Goal: Task Accomplishment & Management: Manage account settings

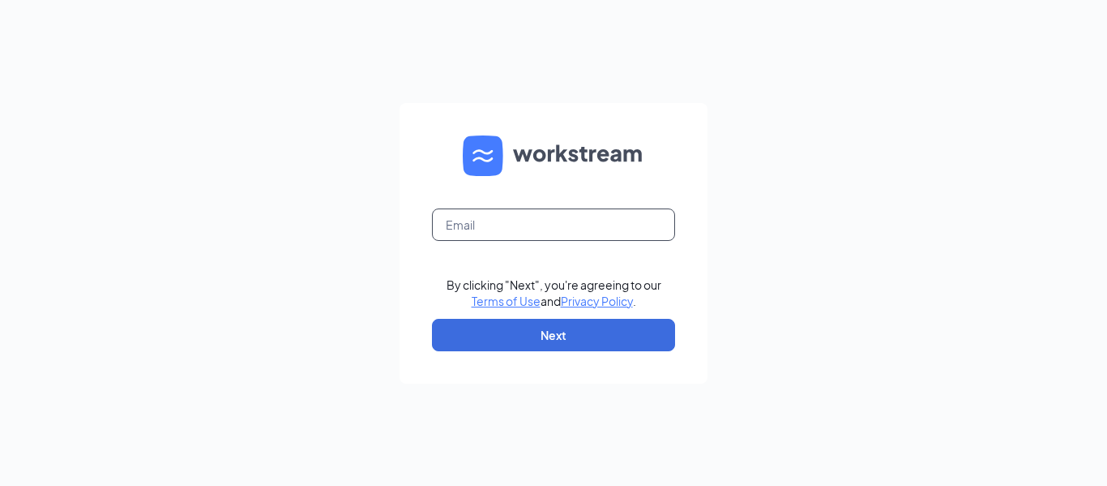
click at [523, 218] on input "text" at bounding box center [553, 224] width 243 height 32
type input "nicoletallo4593@gmail.com"
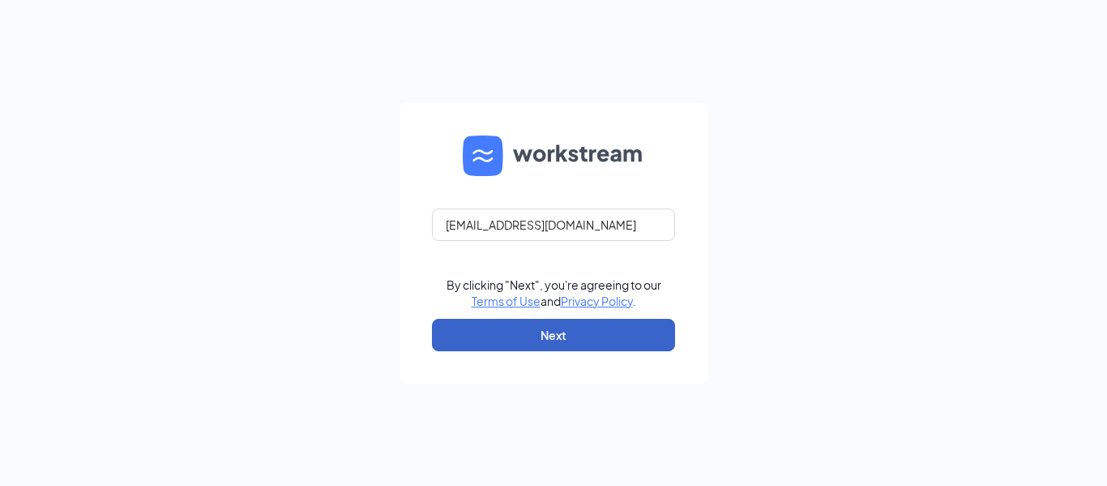
click at [545, 331] on button "Next" at bounding box center [553, 335] width 243 height 32
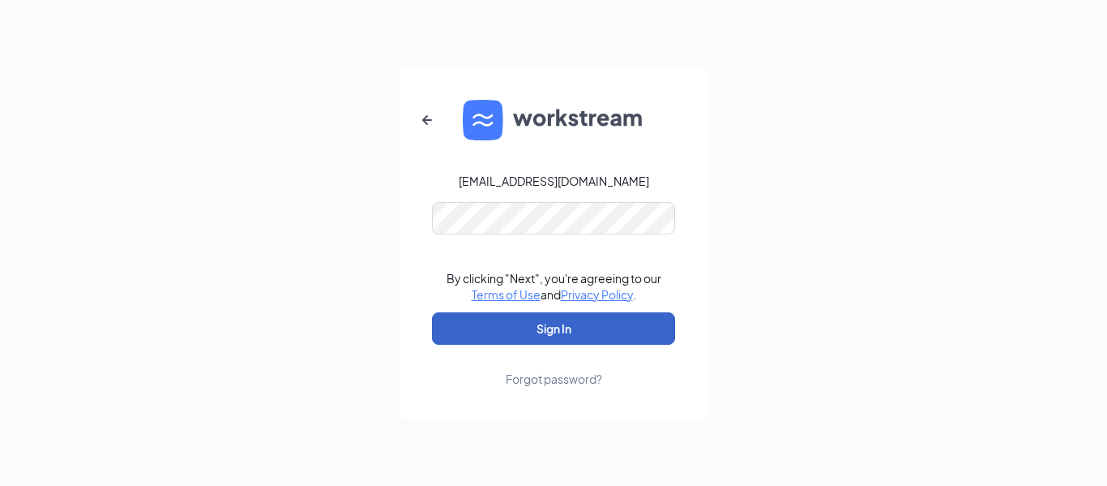
click at [572, 326] on button "Sign In" at bounding box center [553, 328] width 243 height 32
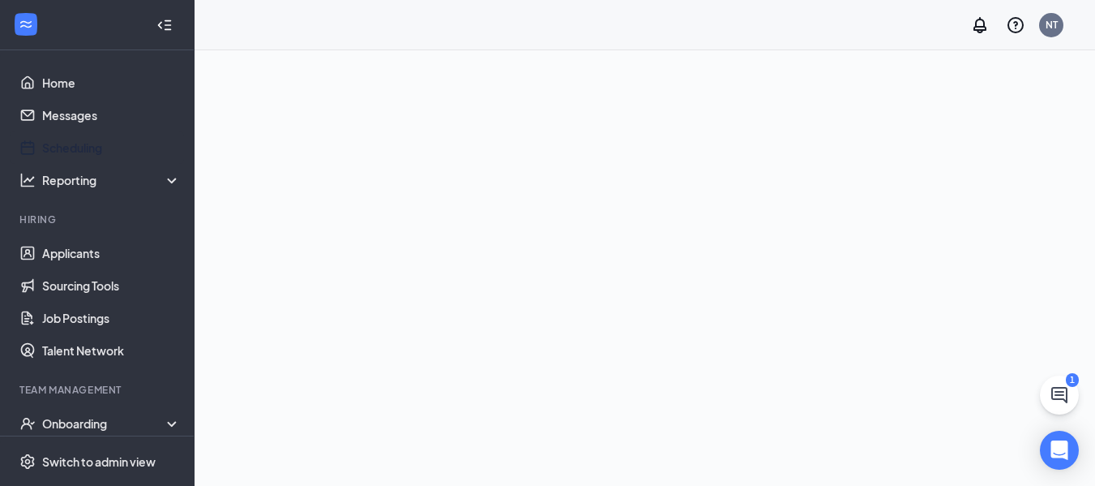
drag, startPoint x: 96, startPoint y: 150, endPoint x: 195, endPoint y: 207, distance: 113.3
click at [96, 150] on link "Scheduling" at bounding box center [111, 147] width 139 height 32
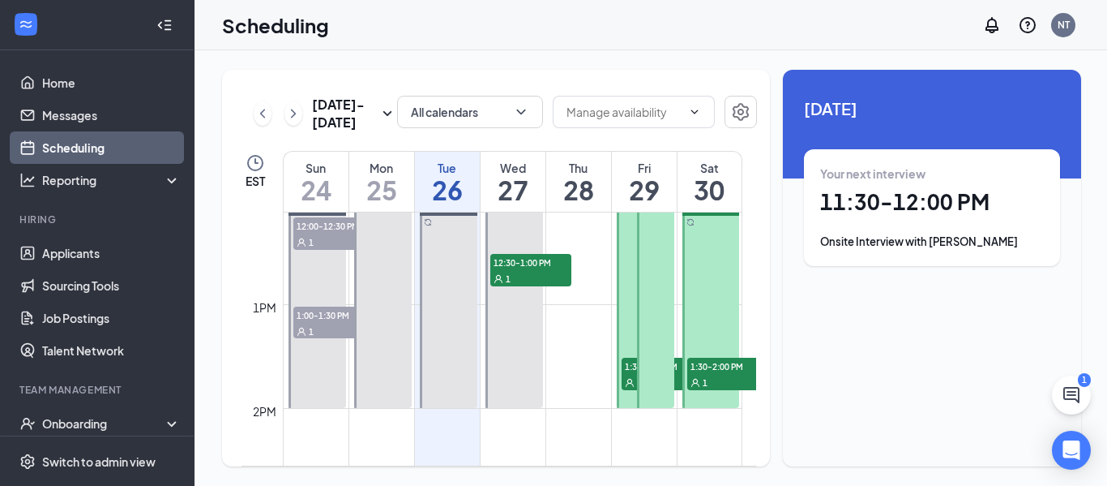
scroll to position [1230, 0]
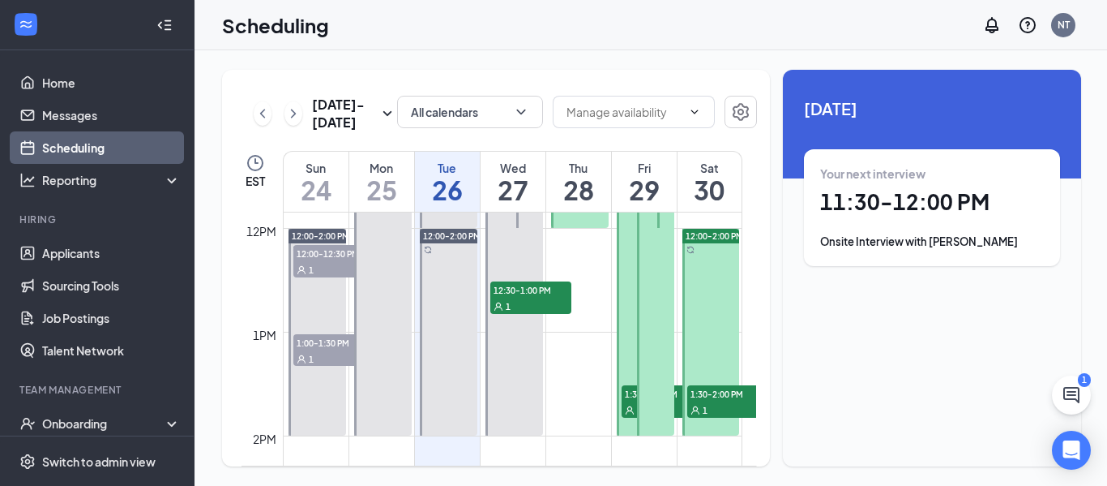
click at [632, 398] on span "1:30-2:00 PM" at bounding box center [662, 393] width 81 height 16
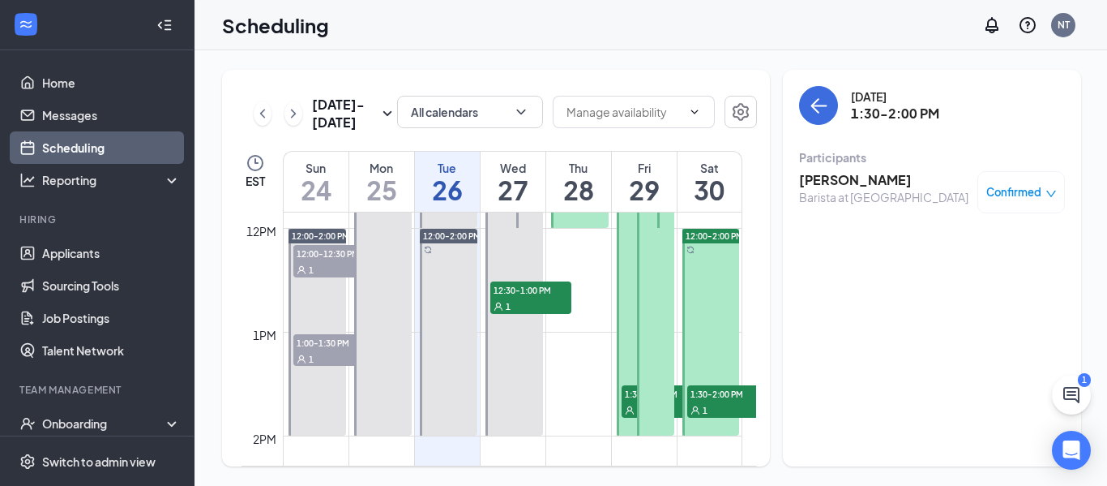
click at [623, 361] on div at bounding box center [635, 176] width 37 height 518
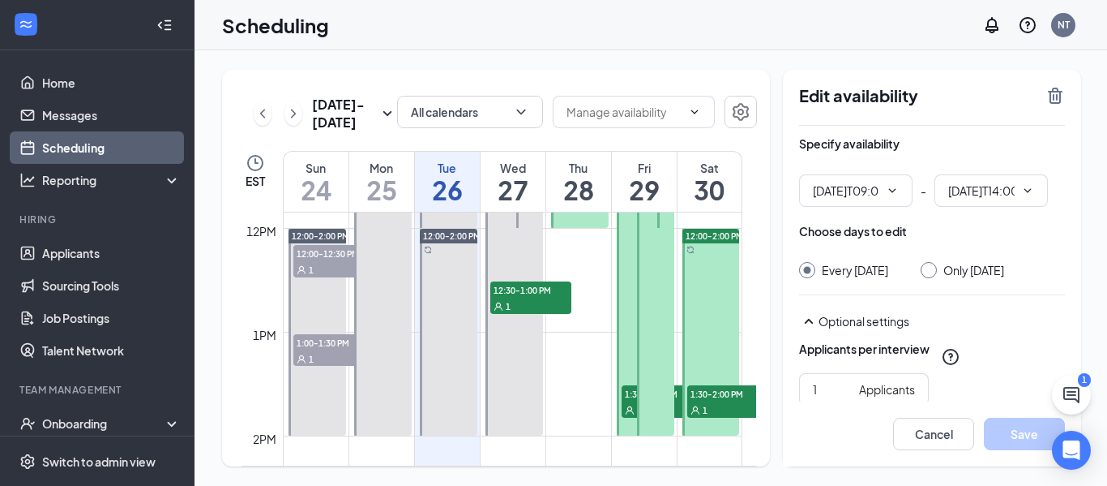
click at [700, 341] on div at bounding box center [712, 332] width 58 height 207
type input "09:00 AM"
type input "02:00 PM"
type input "12:00 PM"
type input "02:00 PM"
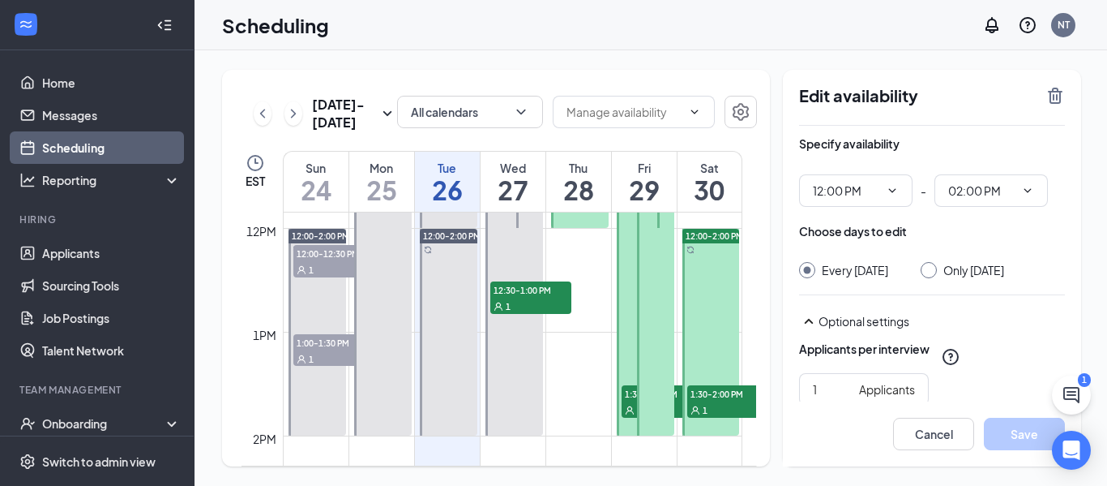
click at [716, 397] on span "1:30-2:00 PM" at bounding box center [728, 393] width 81 height 16
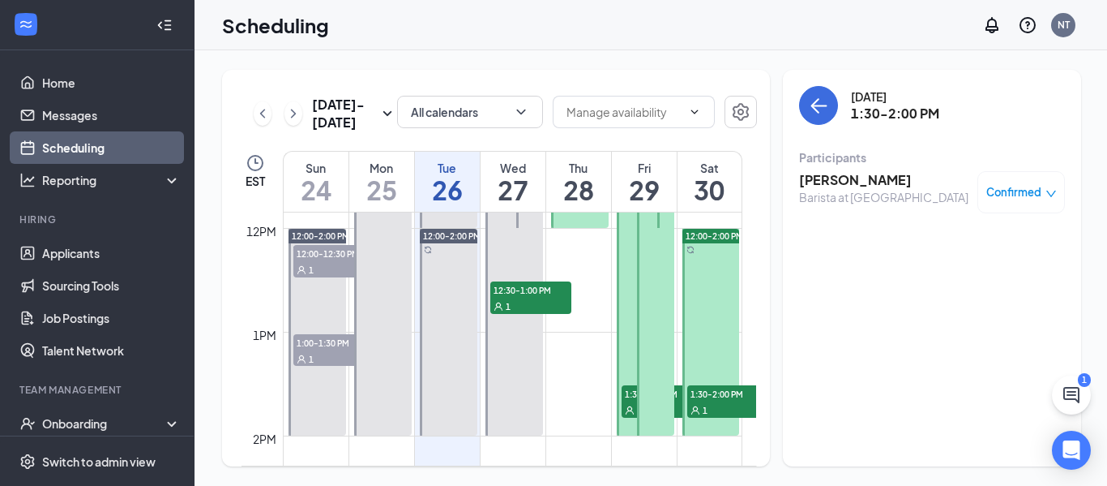
scroll to position [1068, 0]
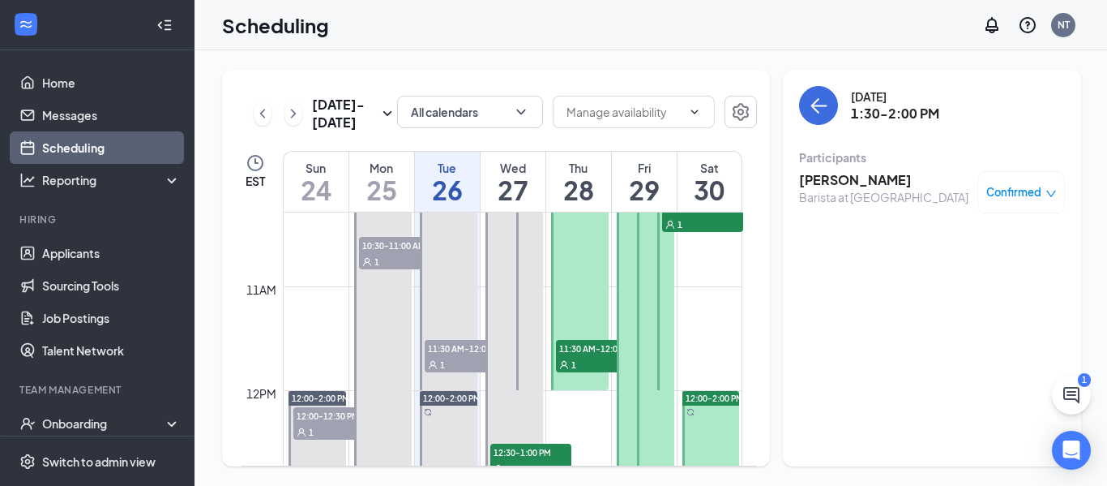
click at [594, 366] on div "1" at bounding box center [596, 364] width 81 height 16
click at [688, 216] on div "1" at bounding box center [702, 224] width 81 height 16
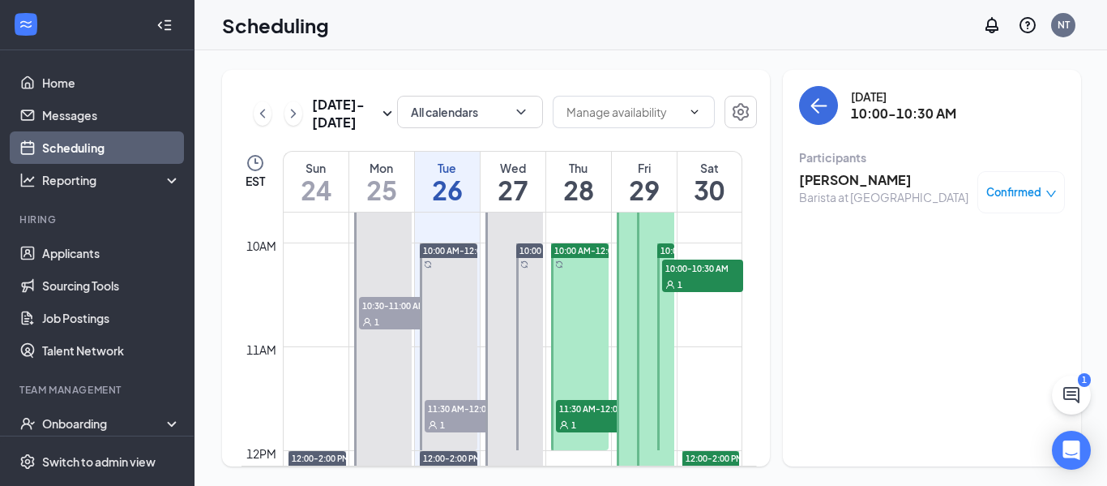
scroll to position [906, 0]
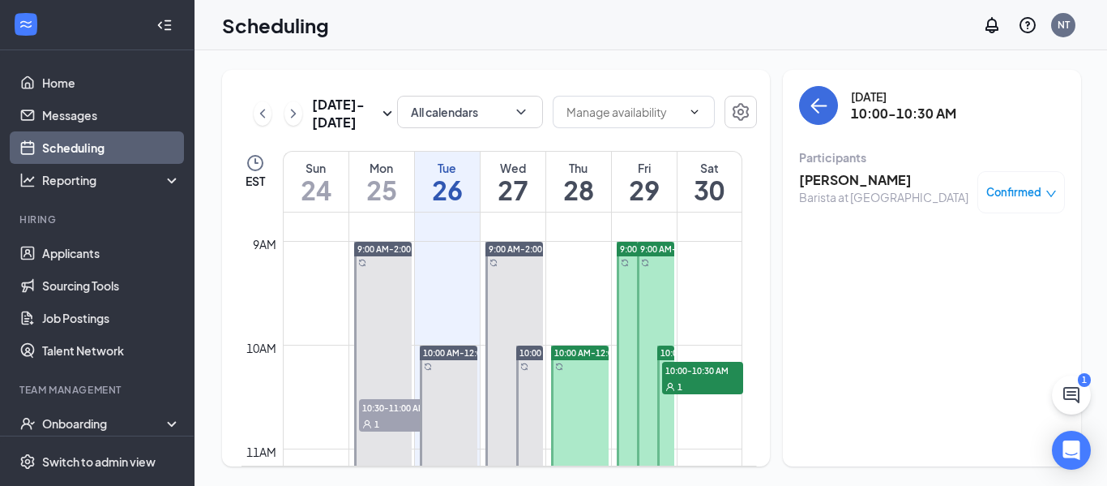
click at [696, 356] on td at bounding box center [513, 358] width 460 height 26
click at [671, 359] on div "10:00 AM-12:00 PM" at bounding box center [666, 352] width 16 height 15
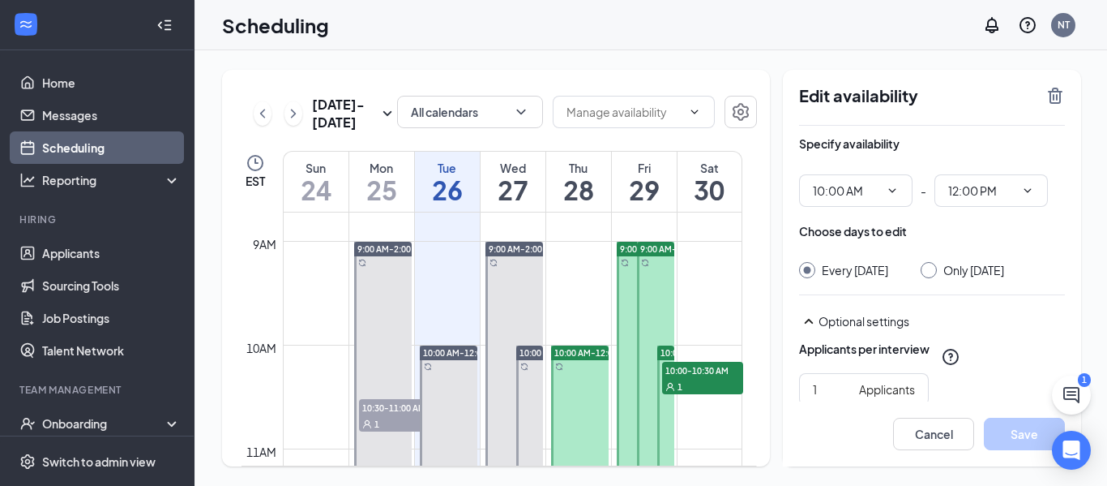
type input "10:00 AM"
type input "12:00 PM"
click at [718, 377] on span "10:00-10:30 AM" at bounding box center [702, 370] width 81 height 16
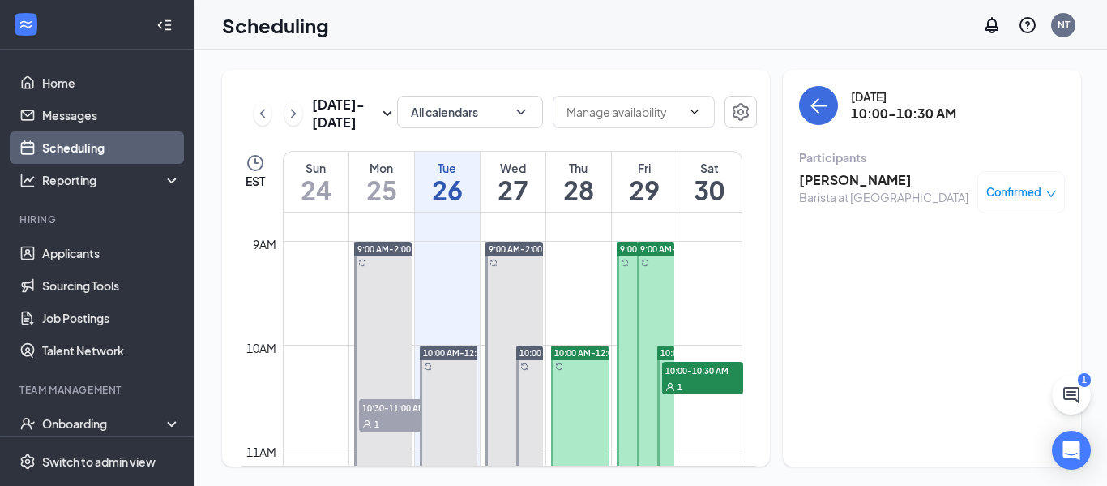
click at [701, 345] on td at bounding box center [513, 358] width 460 height 26
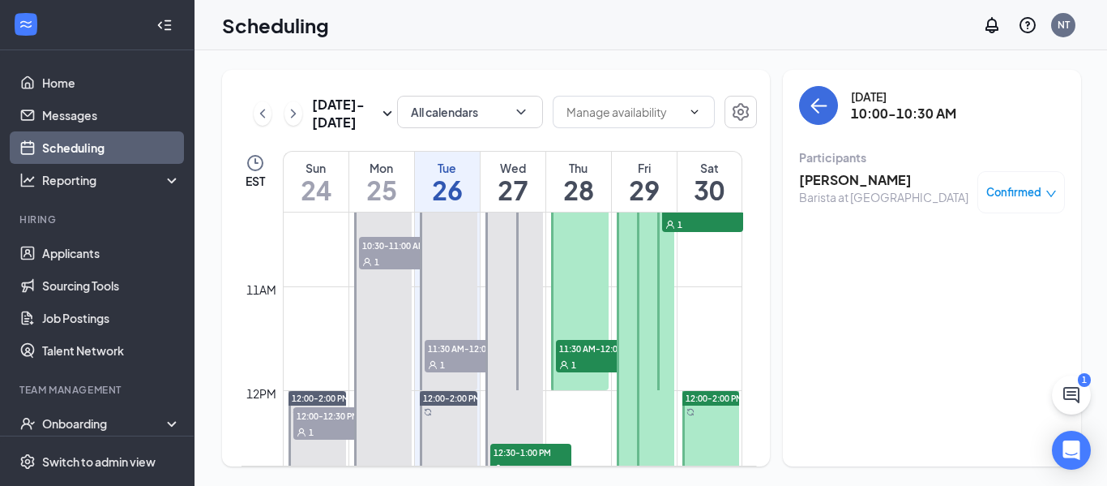
scroll to position [987, 0]
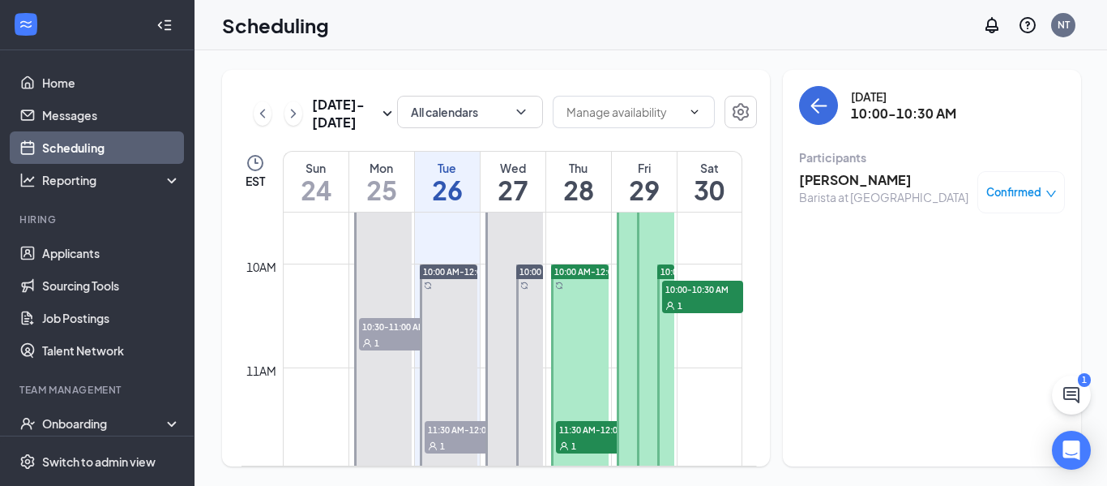
click at [670, 342] on div at bounding box center [666, 367] width 16 height 207
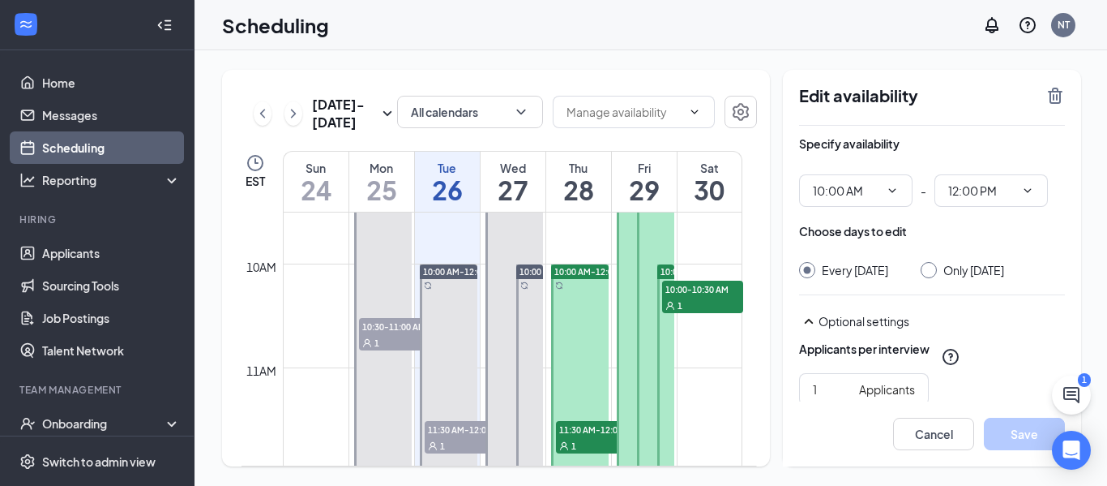
type input "10:00 AM"
type input "12:00 PM"
click at [1054, 95] on icon "TrashOutline" at bounding box center [1055, 95] width 19 height 19
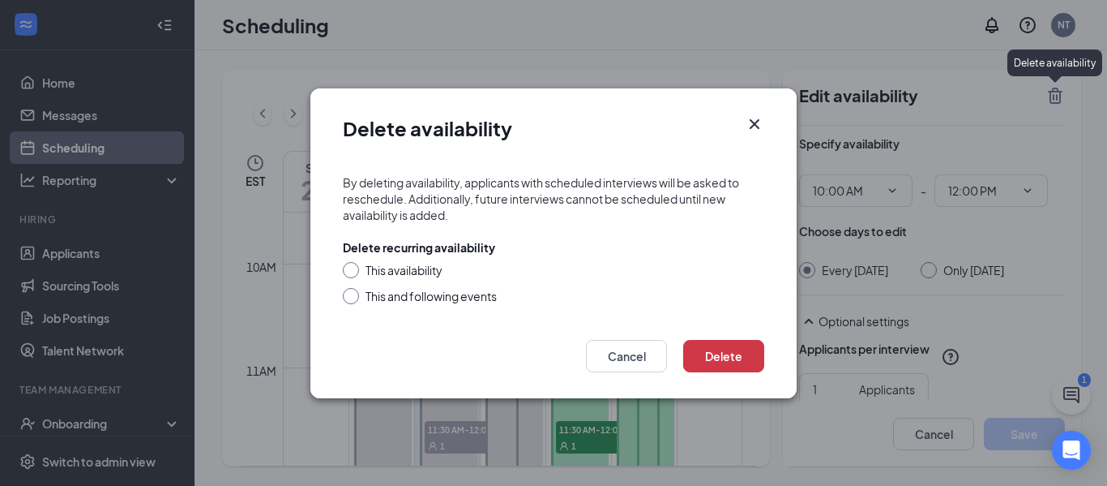
click at [353, 271] on input "This availability" at bounding box center [348, 267] width 11 height 11
radio input "true"
click at [701, 350] on button "Delete" at bounding box center [723, 356] width 81 height 32
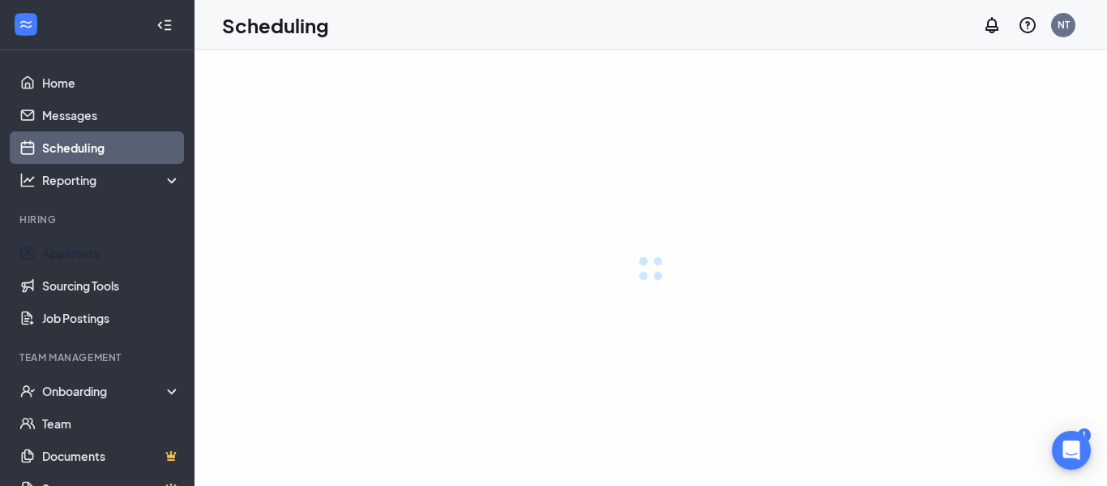
click at [77, 253] on link "Applicants" at bounding box center [111, 253] width 139 height 32
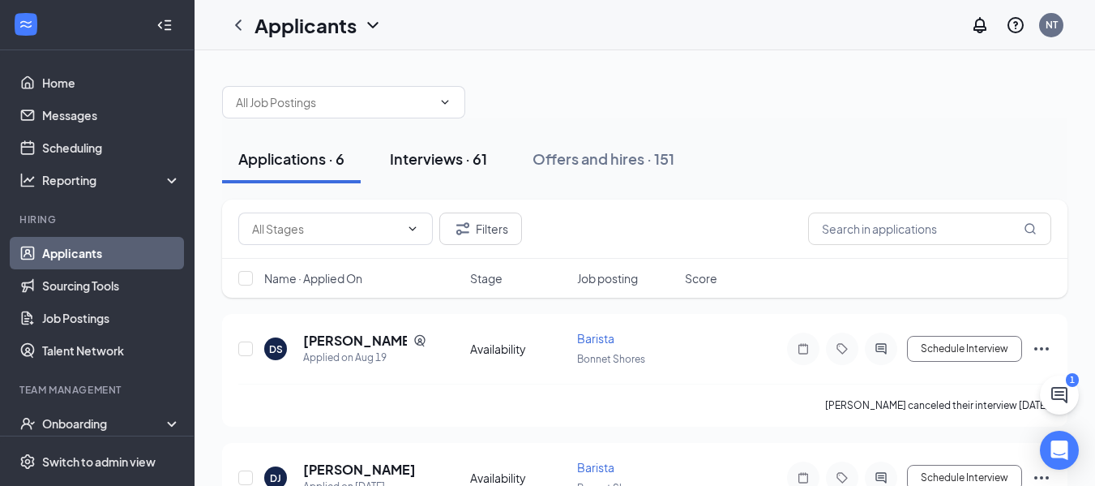
click at [460, 158] on div "Interviews · 61" at bounding box center [438, 158] width 97 height 20
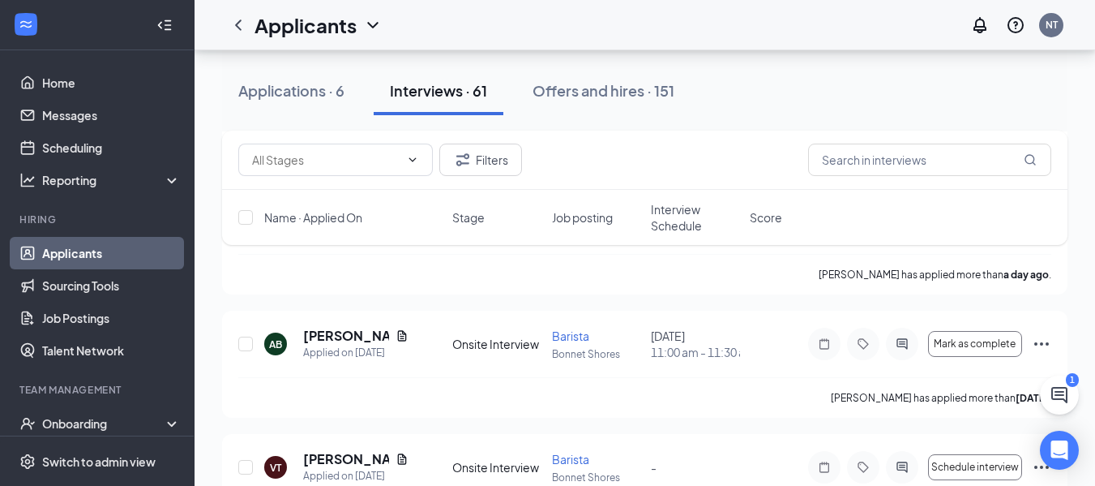
scroll to position [324, 0]
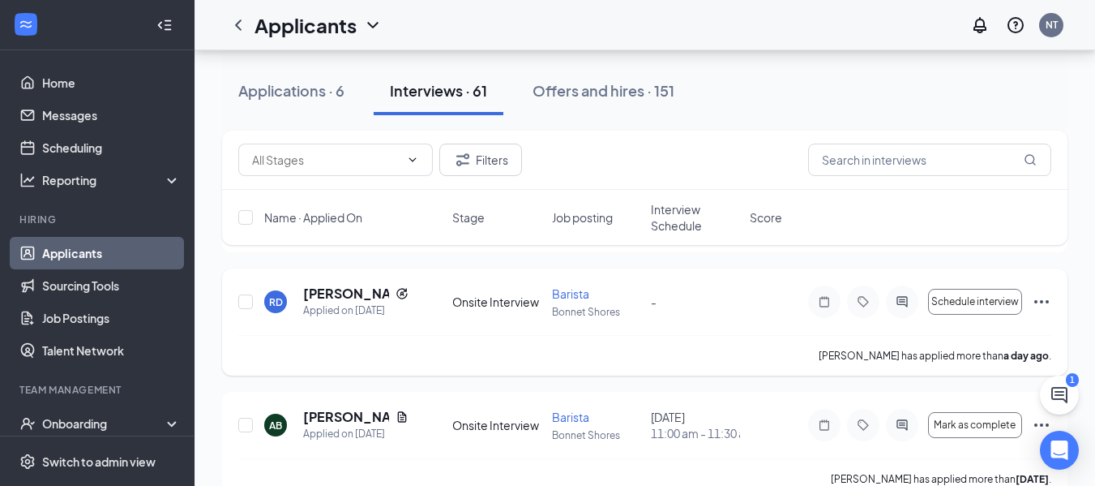
click at [1037, 303] on icon "Ellipses" at bounding box center [1042, 301] width 15 height 3
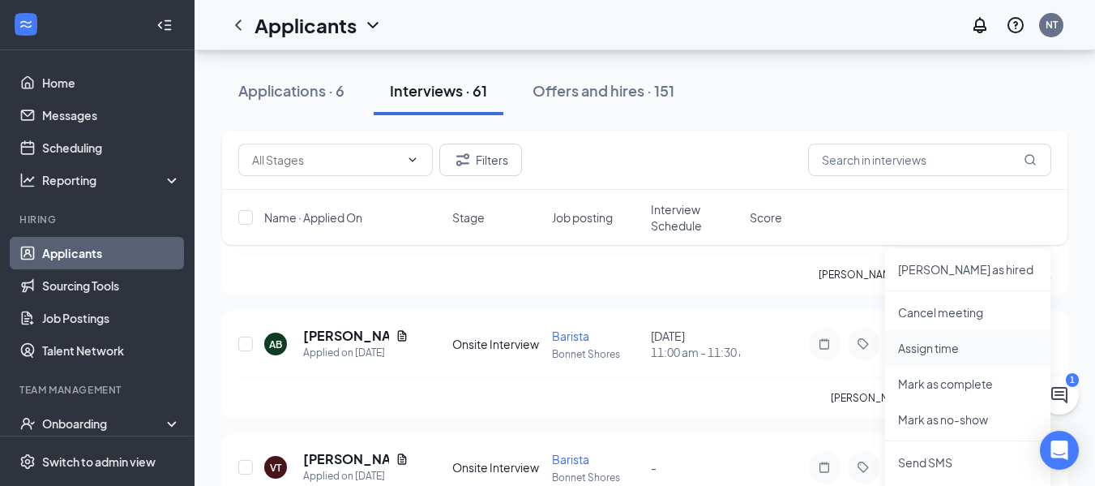
scroll to position [486, 0]
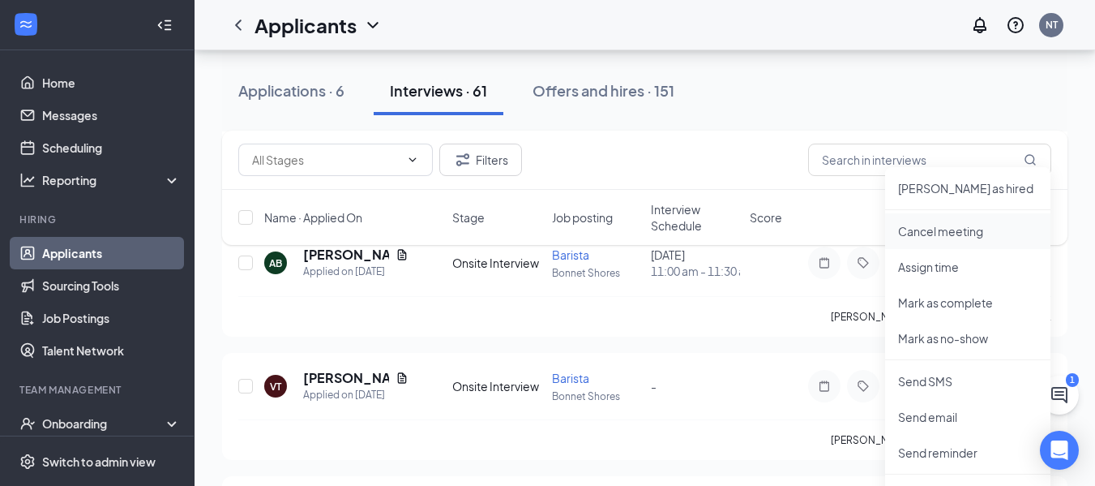
click at [936, 232] on p "Cancel meeting" at bounding box center [967, 231] width 139 height 16
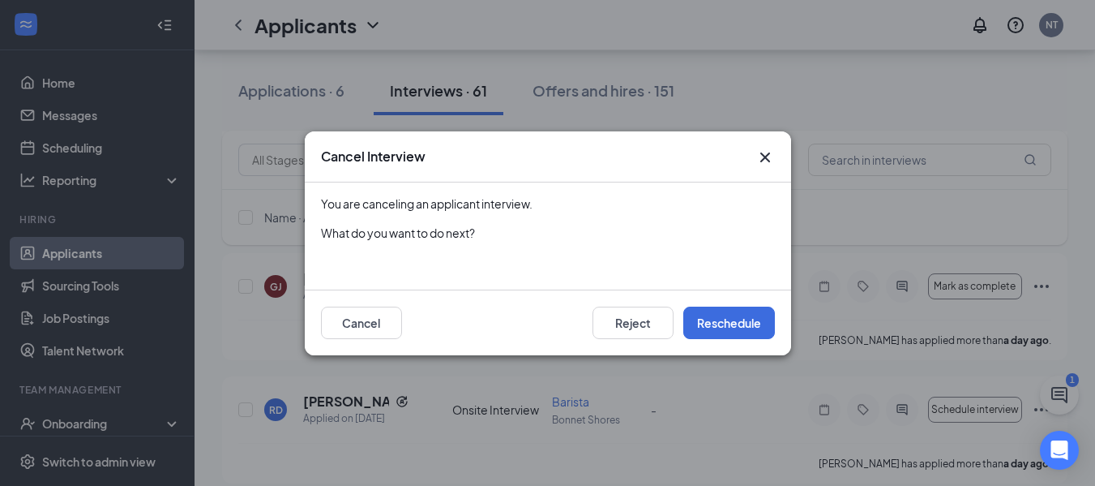
scroll to position [243, 0]
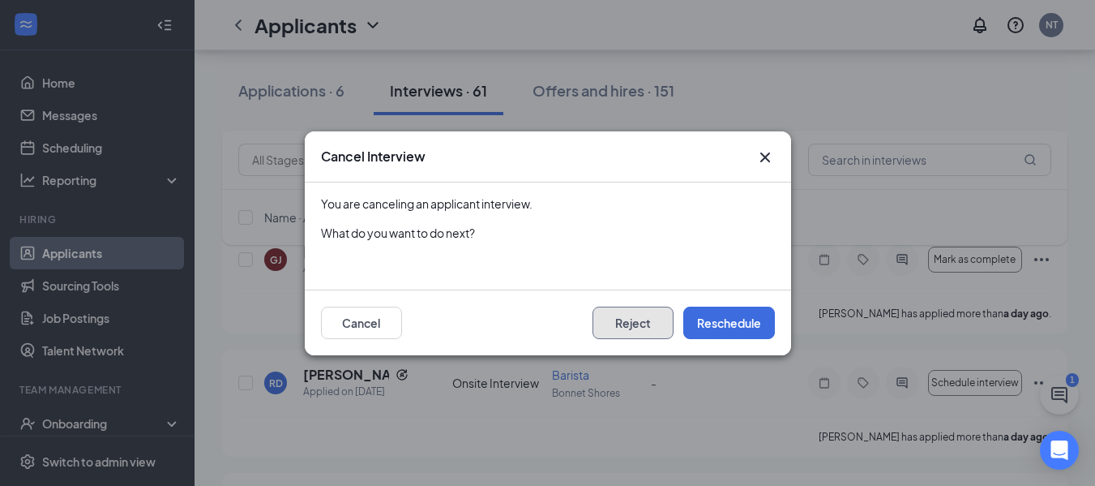
click at [627, 326] on button "Reject" at bounding box center [633, 322] width 81 height 32
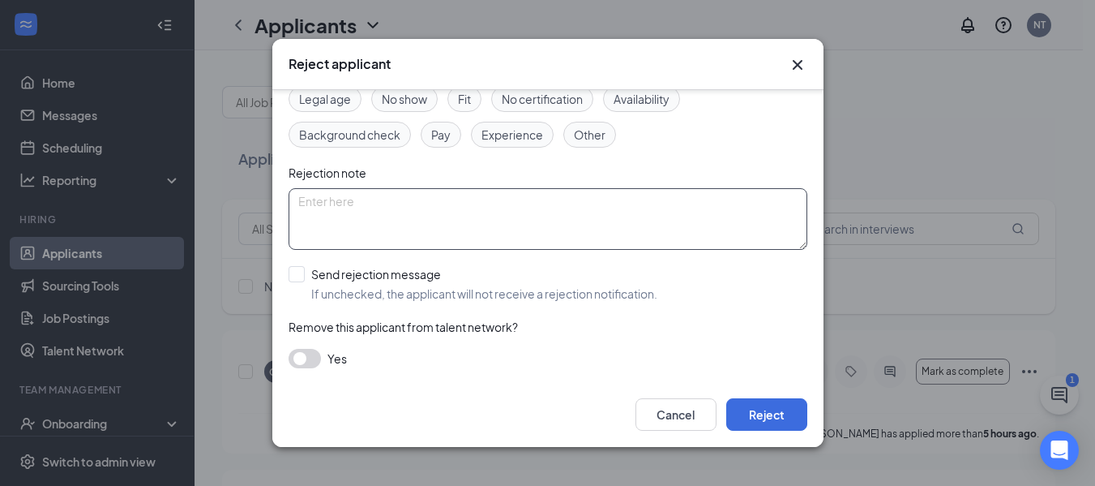
scroll to position [101, 0]
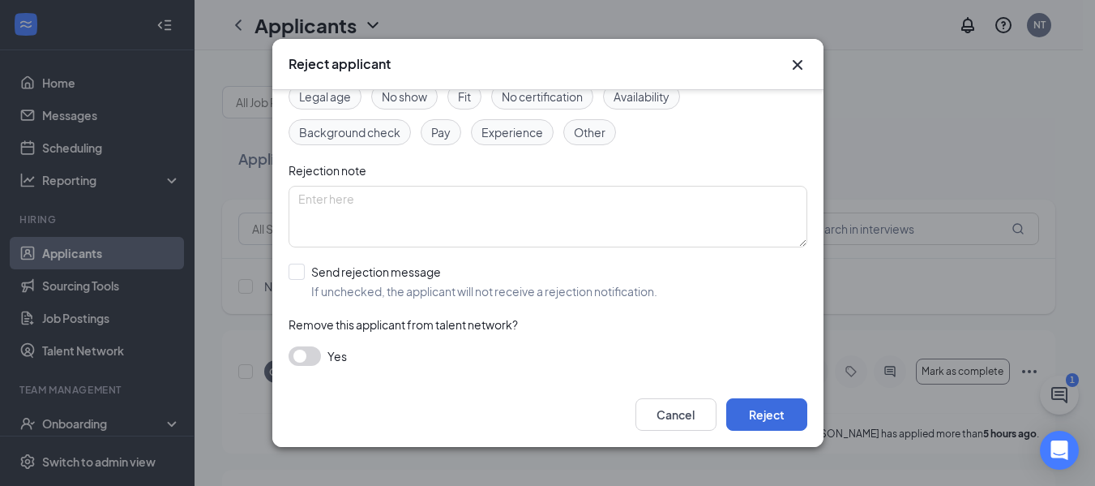
click at [304, 357] on button "button" at bounding box center [305, 355] width 32 height 19
click at [773, 413] on button "Reject" at bounding box center [766, 414] width 81 height 32
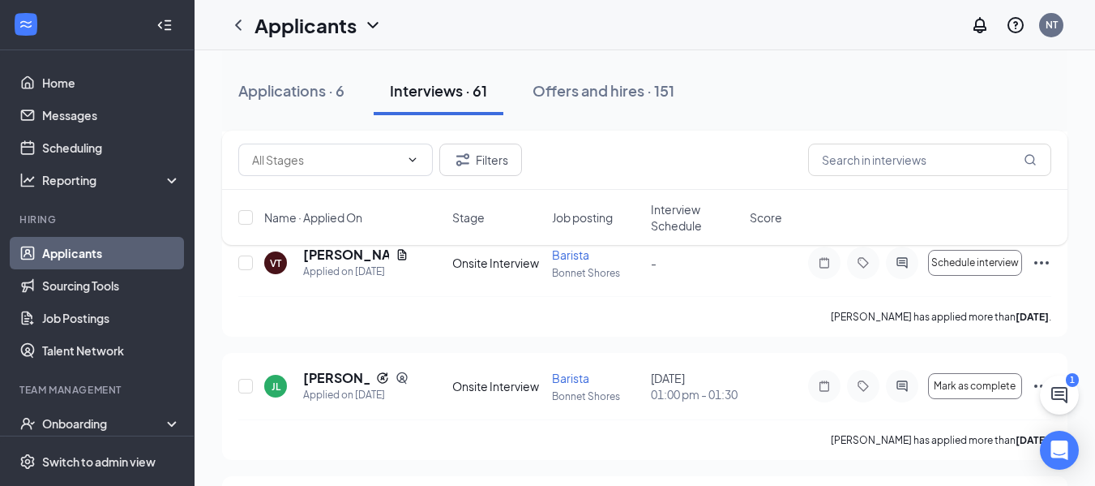
scroll to position [0, 0]
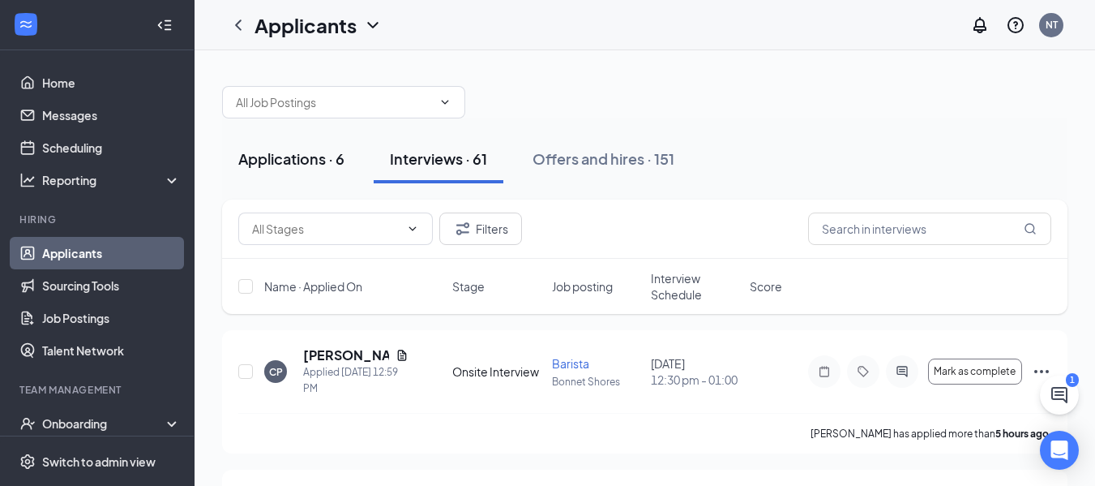
click at [305, 162] on div "Applications · 6" at bounding box center [291, 158] width 106 height 20
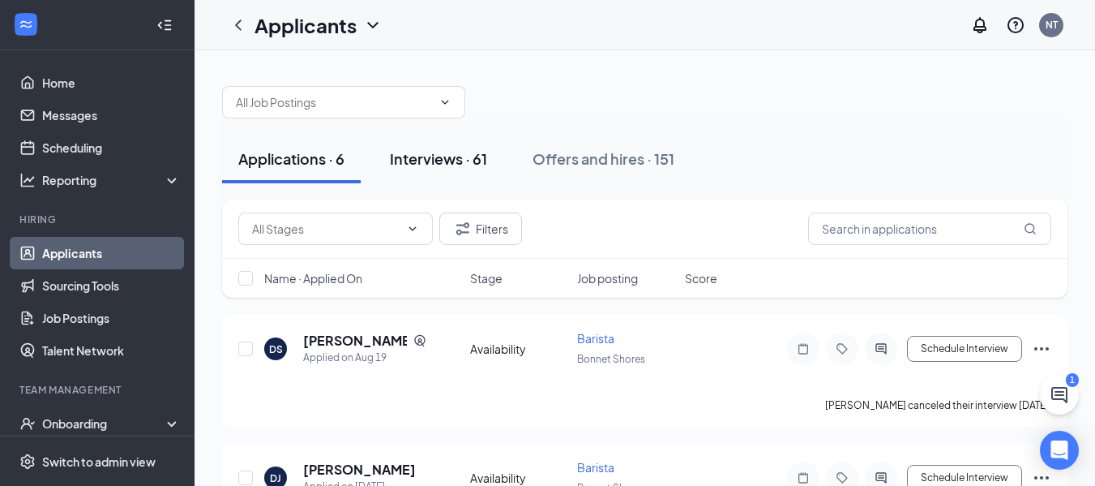
click at [476, 167] on div "Interviews · 61" at bounding box center [438, 158] width 97 height 20
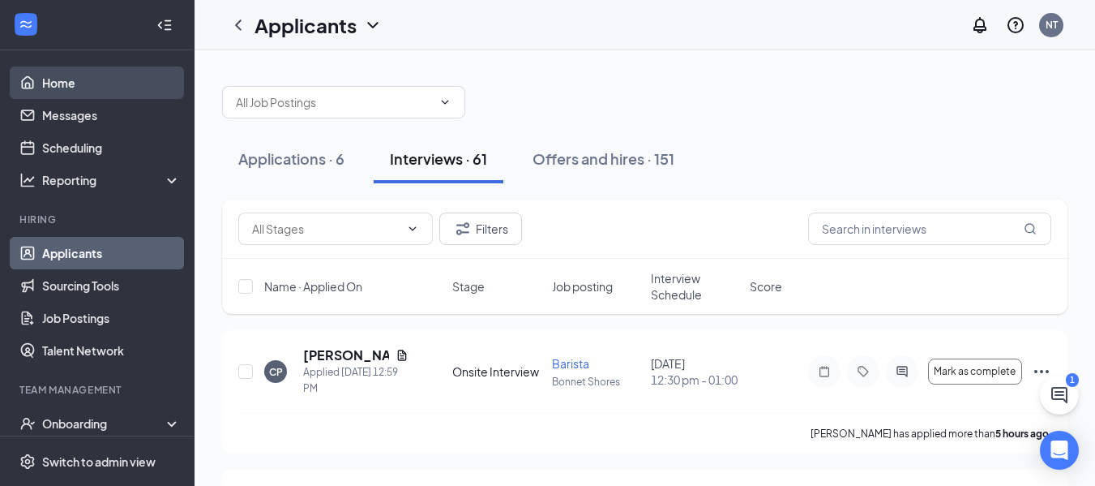
click at [86, 80] on link "Home" at bounding box center [111, 82] width 139 height 32
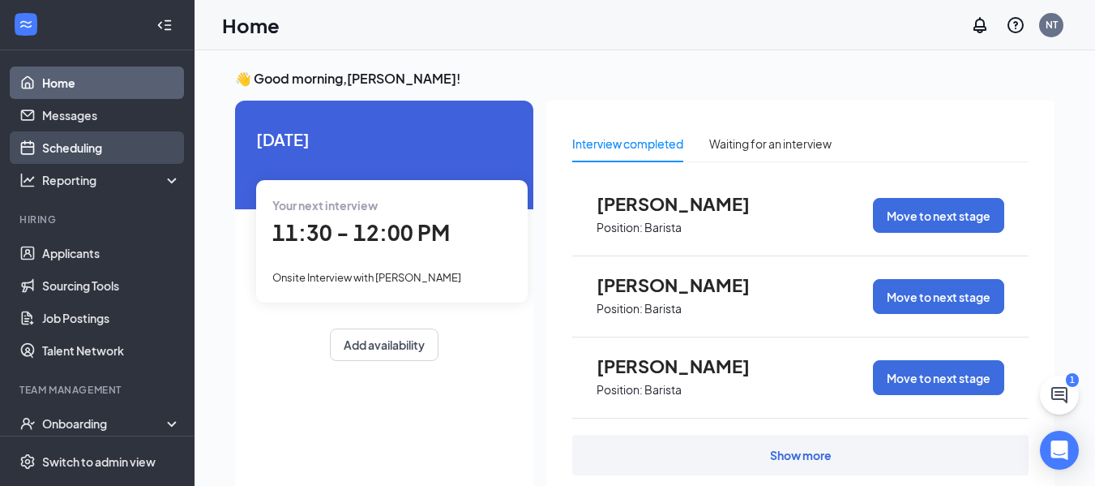
click at [76, 144] on link "Scheduling" at bounding box center [111, 147] width 139 height 32
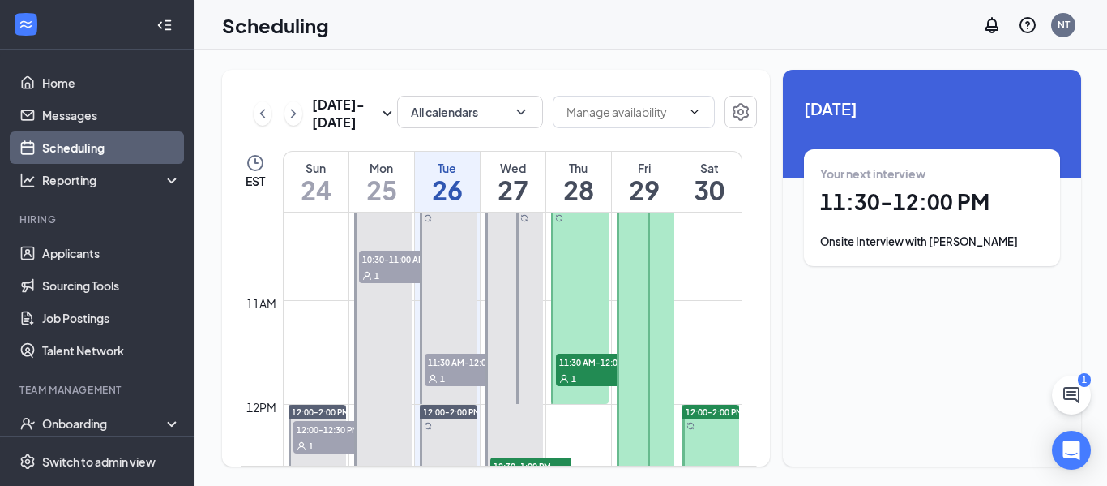
scroll to position [878, 0]
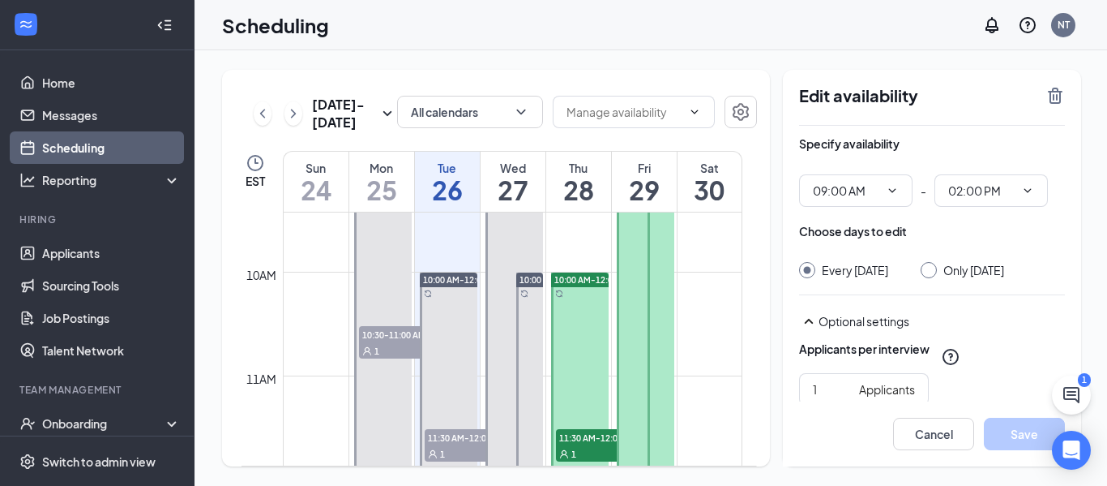
scroll to position [1040, 0]
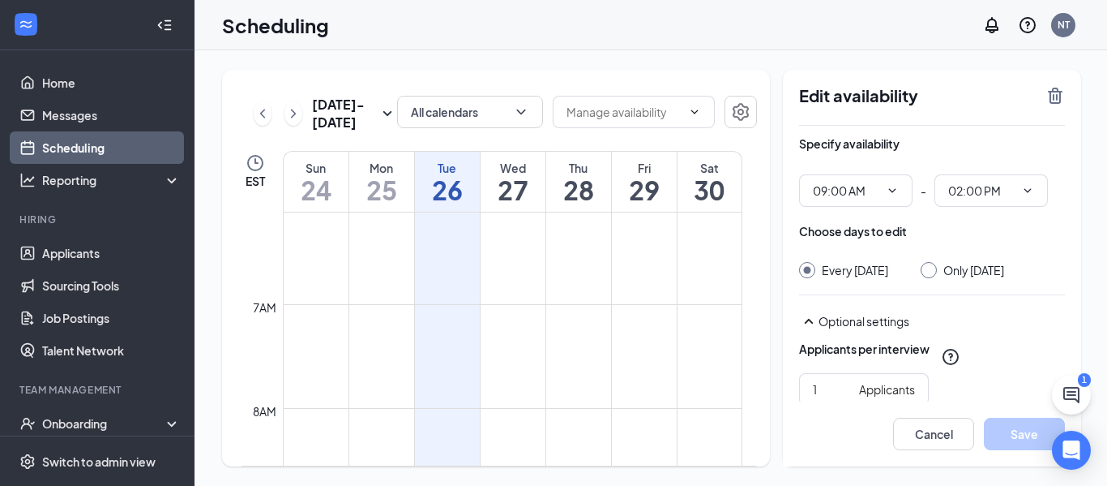
click at [688, 275] on td at bounding box center [513, 265] width 460 height 26
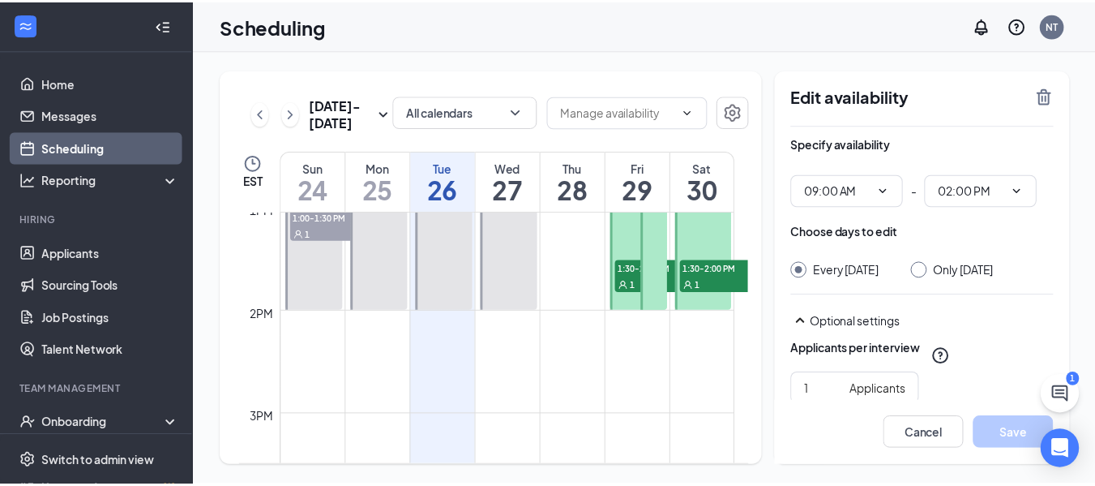
scroll to position [1365, 0]
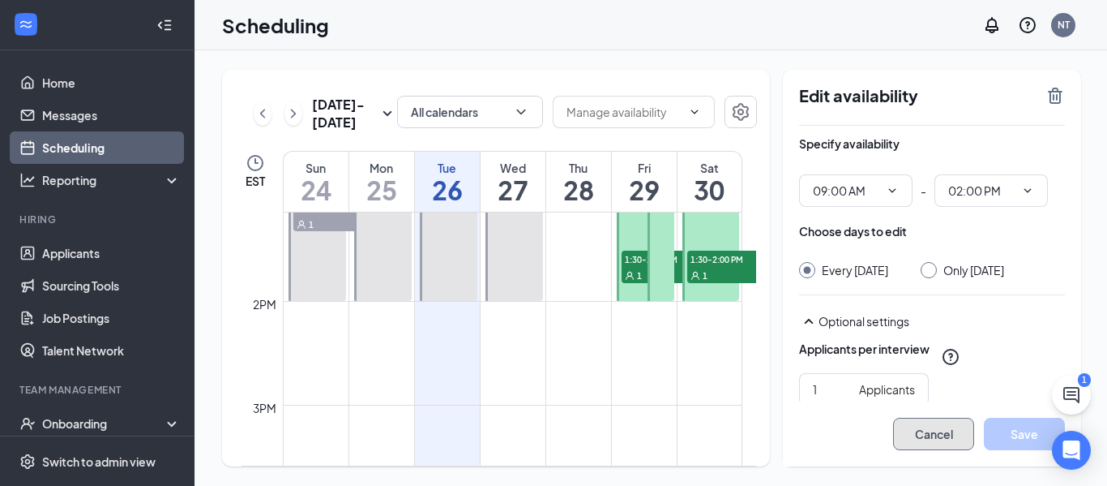
click at [939, 435] on button "Cancel" at bounding box center [933, 434] width 81 height 32
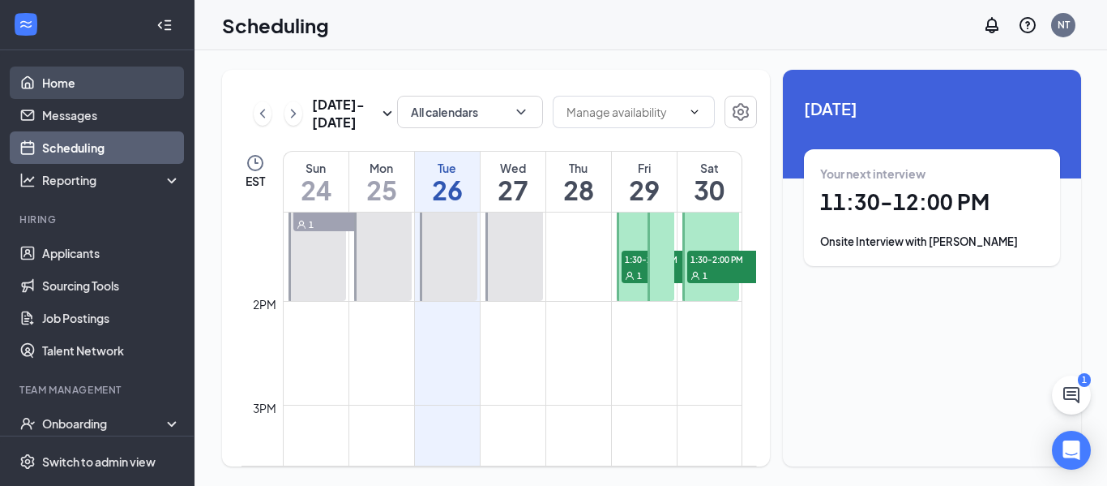
click at [66, 85] on link "Home" at bounding box center [111, 82] width 139 height 32
